Goal: Transaction & Acquisition: Purchase product/service

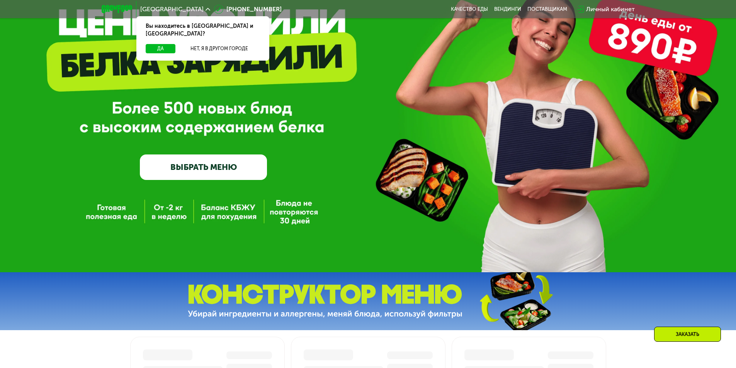
scroll to position [77, 0]
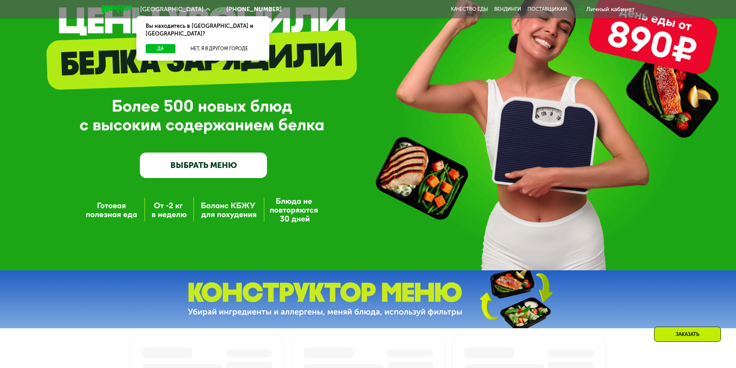
click at [228, 176] on link "ВЫБРАТЬ МЕНЮ" at bounding box center [203, 165] width 127 height 25
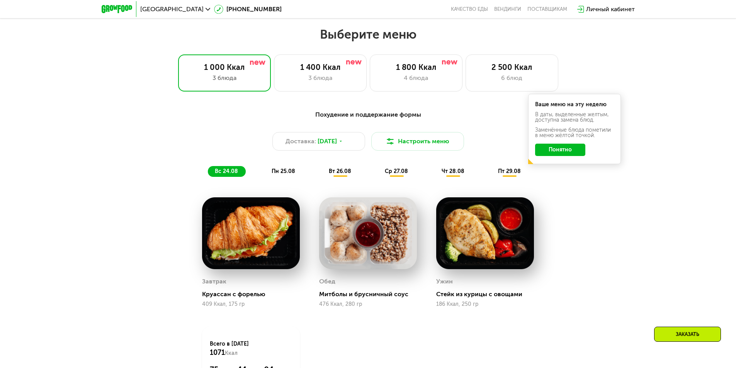
scroll to position [425, 0]
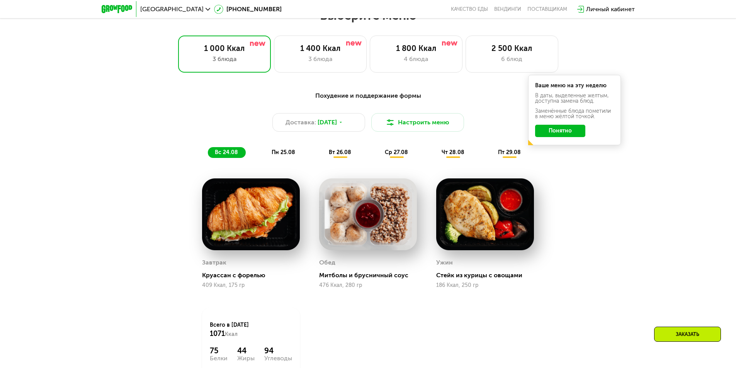
click at [283, 154] on span "пн 25.08" at bounding box center [283, 152] width 24 height 7
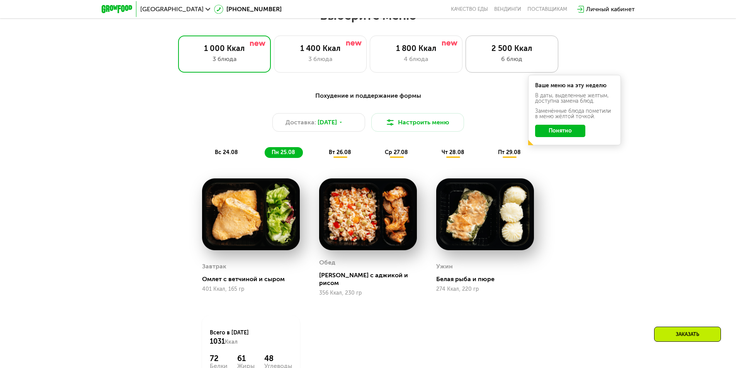
click at [496, 49] on div "2 500 Ккал" at bounding box center [511, 48] width 76 height 9
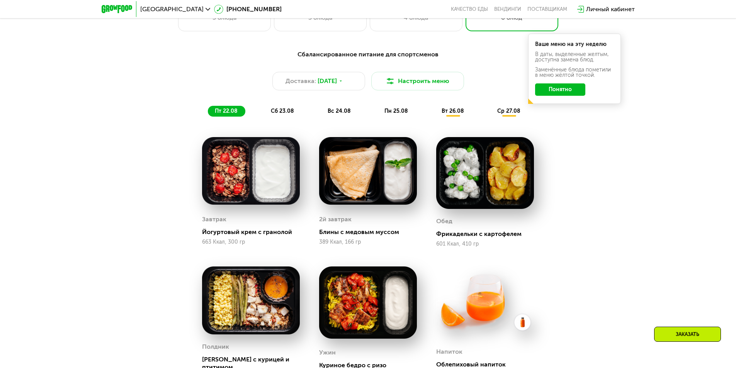
scroll to position [347, 0]
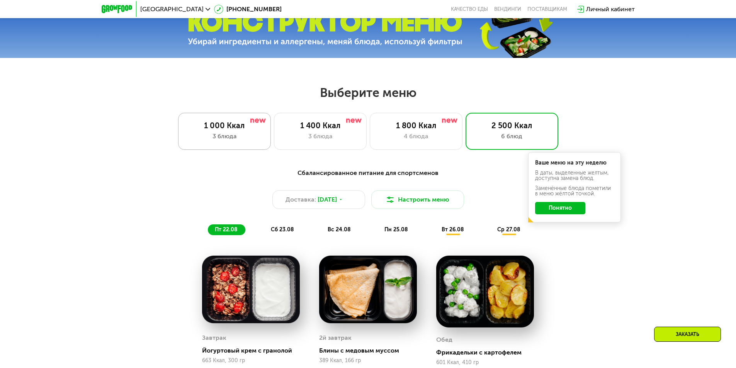
click at [225, 136] on div "3 блюда" at bounding box center [224, 136] width 76 height 9
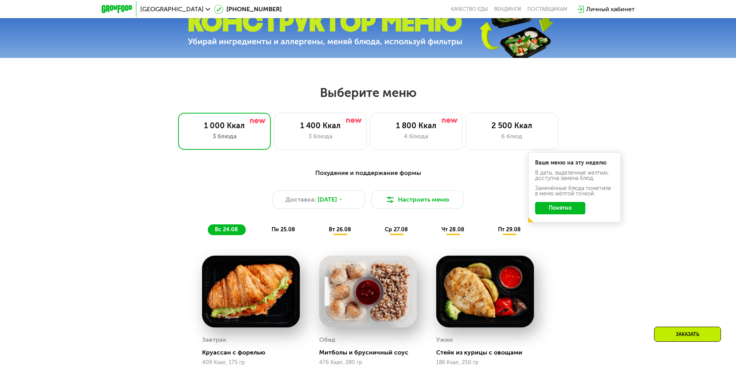
click at [338, 230] on span "вт 26.08" at bounding box center [340, 229] width 22 height 7
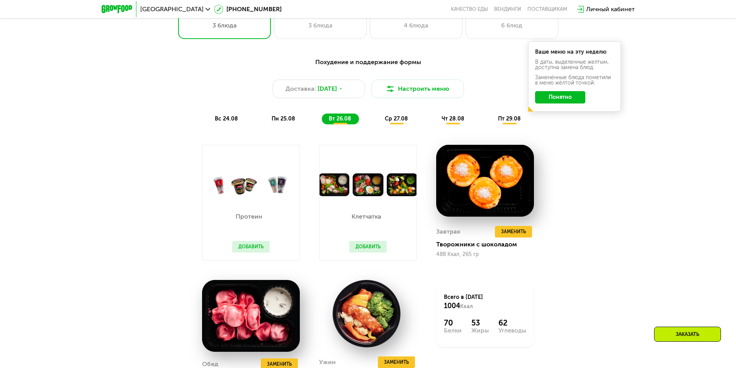
scroll to position [463, 0]
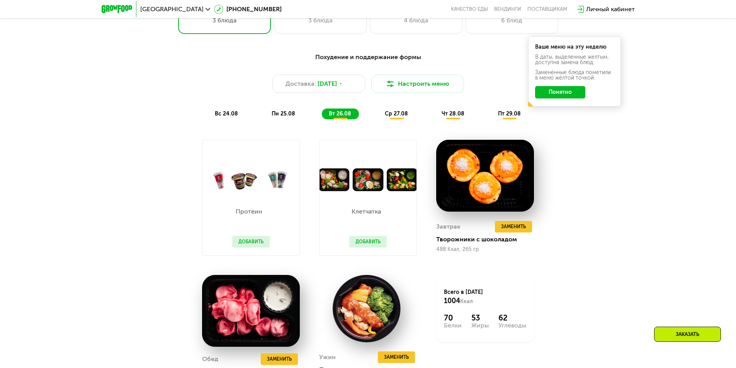
click at [398, 115] on span "ср 27.08" at bounding box center [396, 113] width 23 height 7
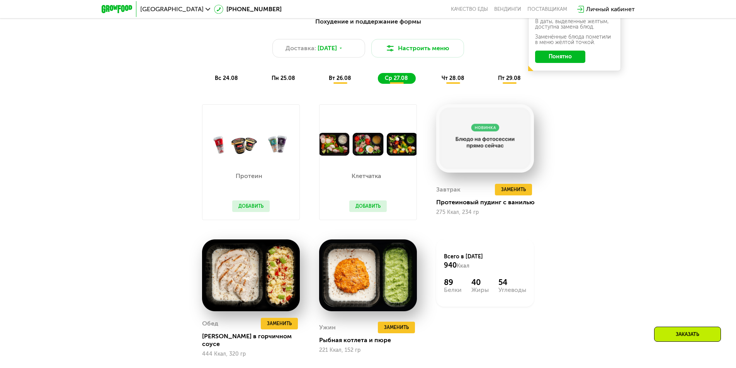
scroll to position [502, 0]
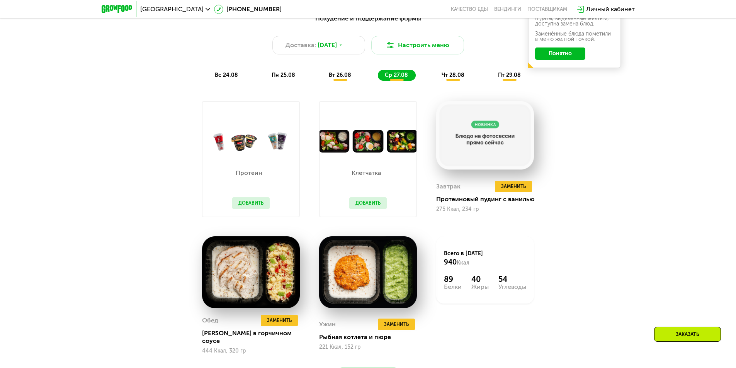
click at [455, 76] on span "чт 28.08" at bounding box center [452, 75] width 23 height 7
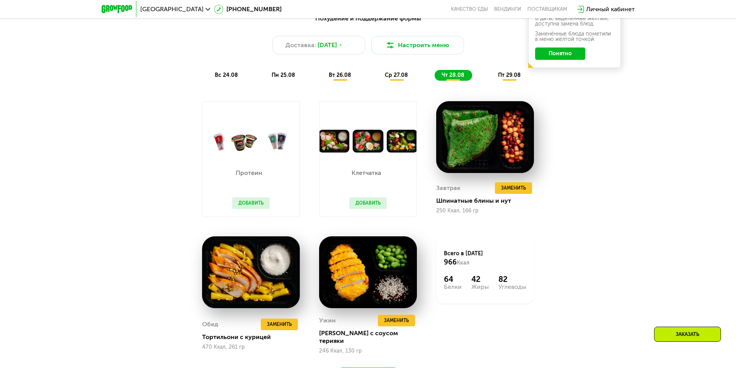
click at [507, 77] on span "пт 29.08" at bounding box center [509, 75] width 23 height 7
